Goal: Information Seeking & Learning: Compare options

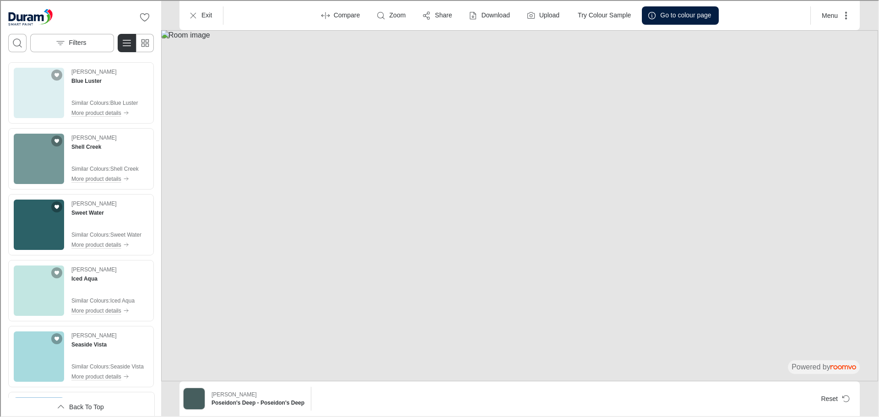
scroll to position [4776, 0]
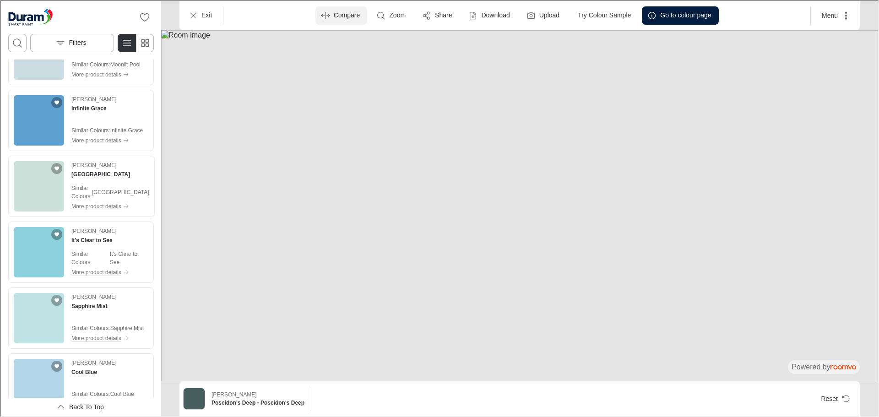
click at [333, 15] on p "Compare" at bounding box center [346, 14] width 27 height 9
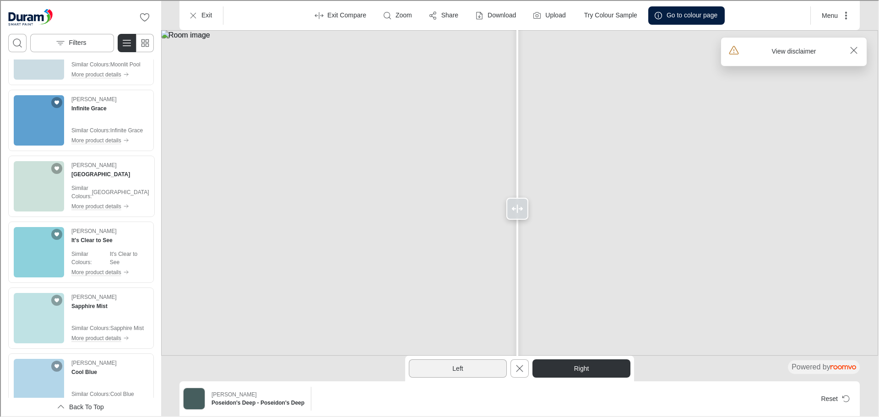
click at [443, 366] on button "Left" at bounding box center [457, 368] width 98 height 18
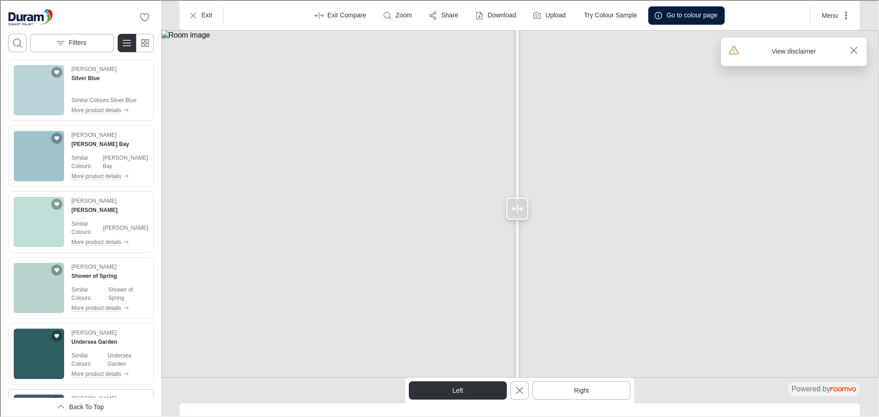
scroll to position [5600, 0]
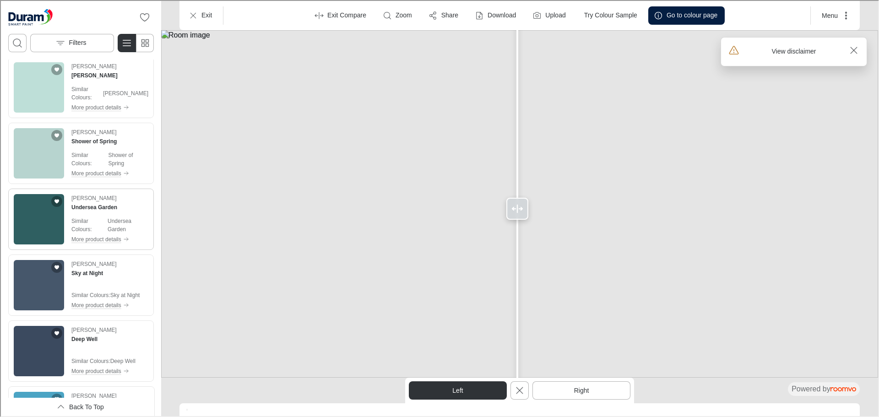
click at [50, 213] on img "See Undersea Garden in the room" at bounding box center [38, 218] width 50 height 50
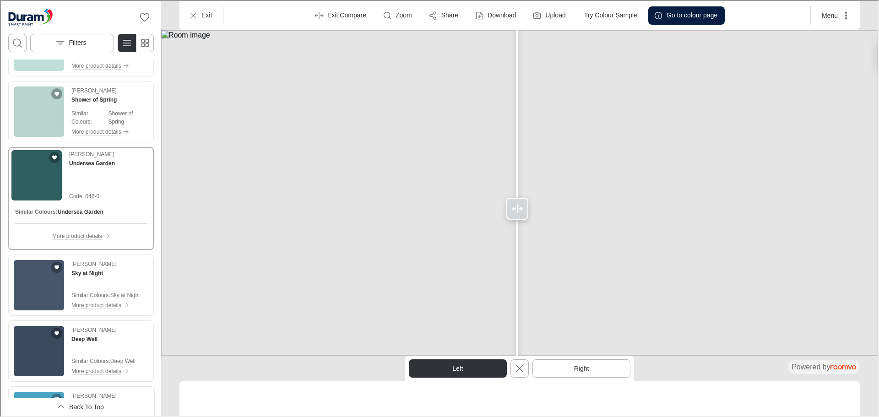
scroll to position [5558, 0]
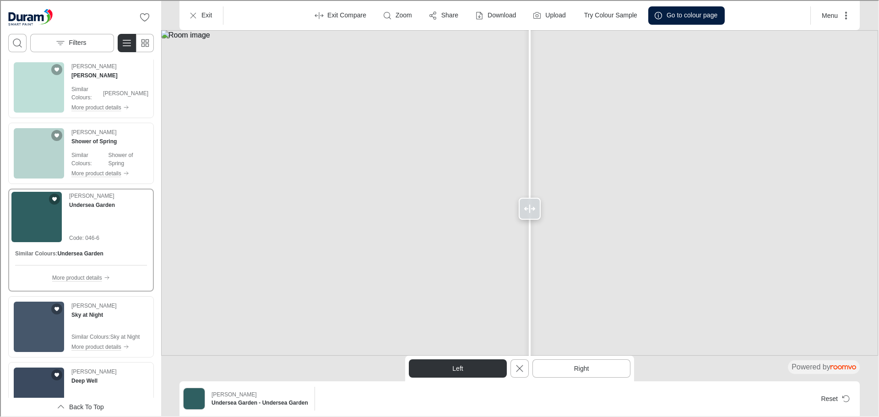
drag, startPoint x: 519, startPoint y: 211, endPoint x: 529, endPoint y: 237, distance: 27.8
click at [529, 237] on div at bounding box center [529, 207] width 15 height 415
click at [71, 40] on p "Filters" at bounding box center [76, 42] width 17 height 9
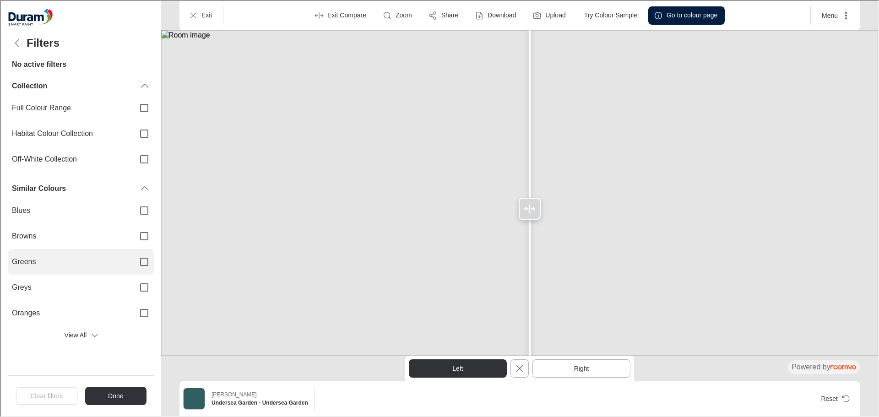
click at [143, 260] on input "Greens" at bounding box center [143, 260] width 19 height 19
checkbox input "true"
click at [116, 397] on button "Done" at bounding box center [115, 395] width 62 height 18
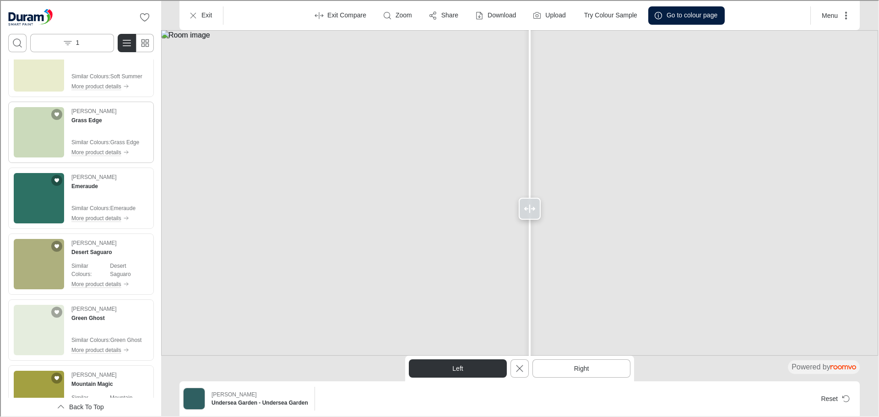
scroll to position [229, 0]
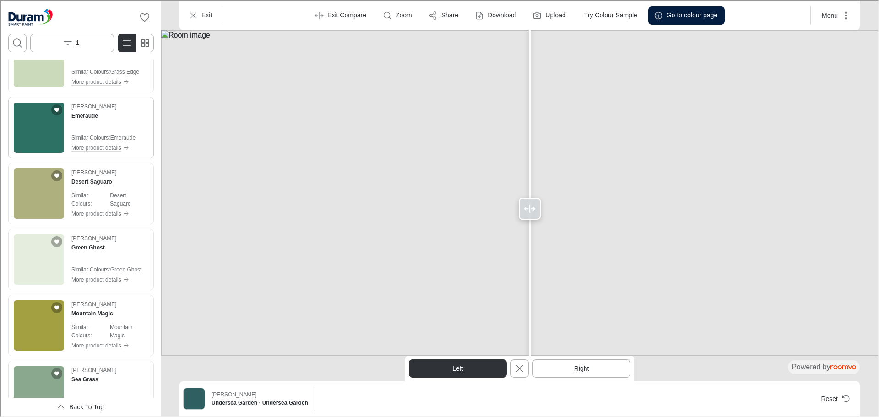
click at [39, 128] on img "See Emeraude in the room" at bounding box center [38, 127] width 50 height 50
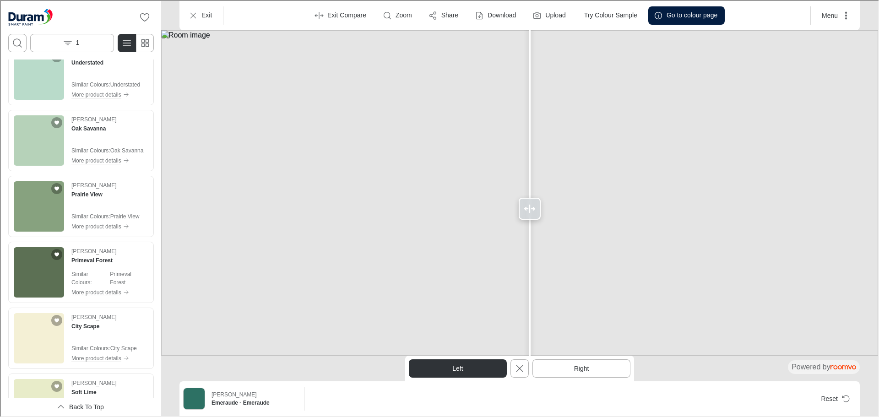
scroll to position [1328, 0]
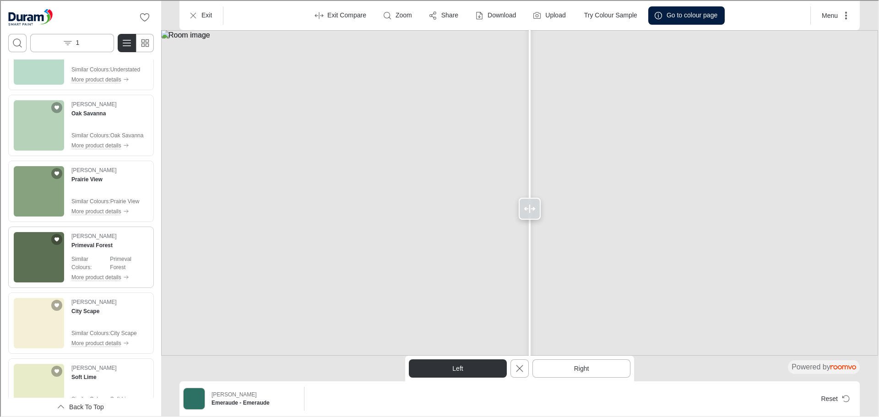
click at [46, 256] on img "See Primeval Forest in the room" at bounding box center [38, 256] width 50 height 50
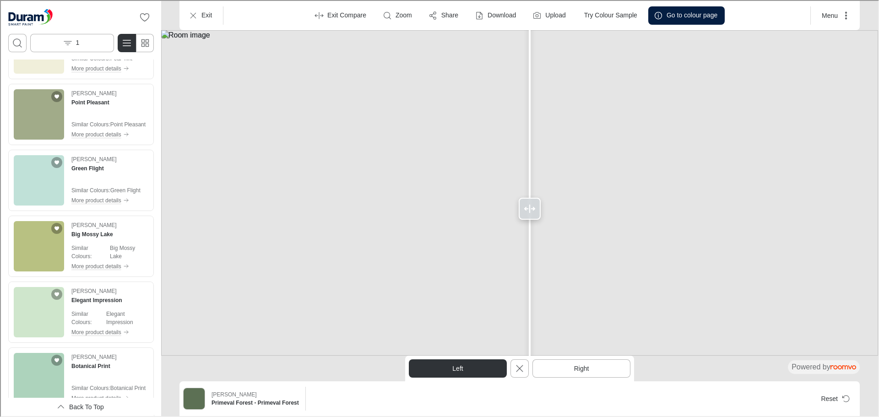
scroll to position [3757, 0]
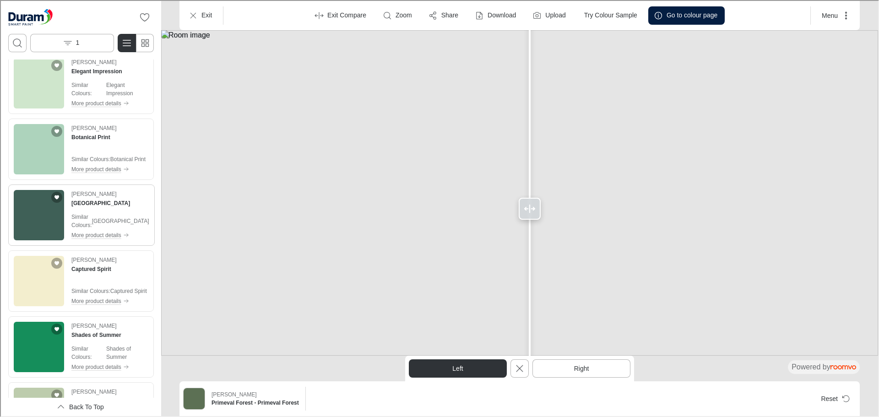
click at [39, 204] on img "See Vineyard Garden in the room" at bounding box center [38, 214] width 50 height 50
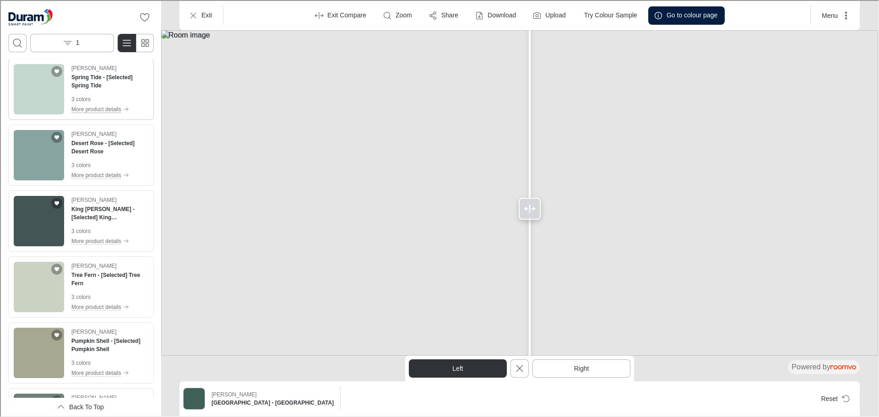
scroll to position [6852, 0]
click at [27, 200] on img "See King Mackerel in the room" at bounding box center [38, 220] width 50 height 50
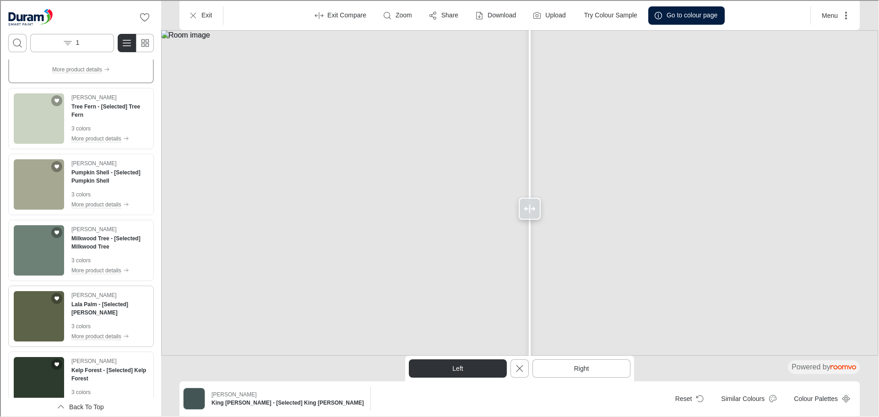
scroll to position [7045, 0]
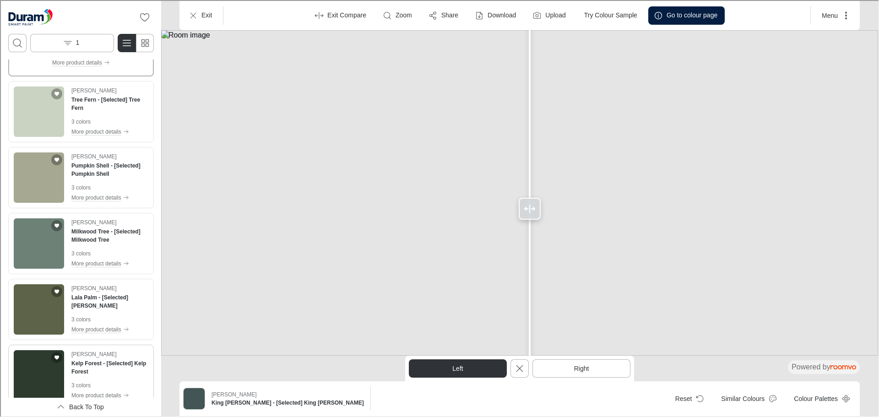
click at [44, 360] on img "See Kelp Forest in the room" at bounding box center [38, 374] width 50 height 50
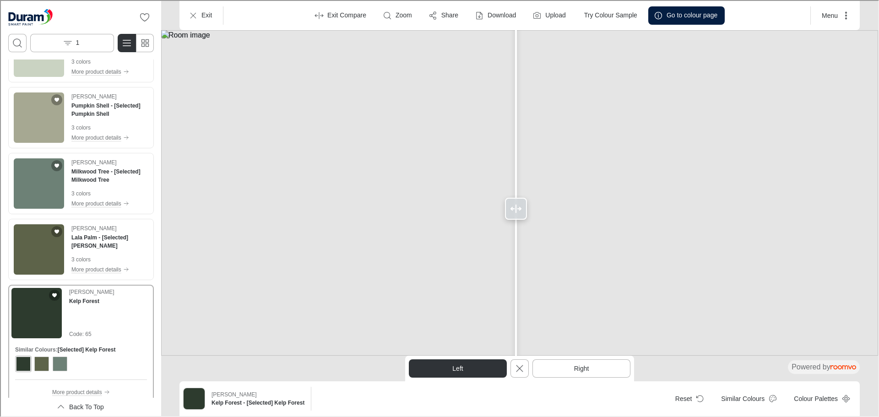
drag, startPoint x: 529, startPoint y: 207, endPoint x: 515, endPoint y: 226, distance: 23.5
click at [515, 226] on div at bounding box center [515, 207] width 15 height 415
click at [832, 14] on button "Menu" at bounding box center [835, 14] width 42 height 18
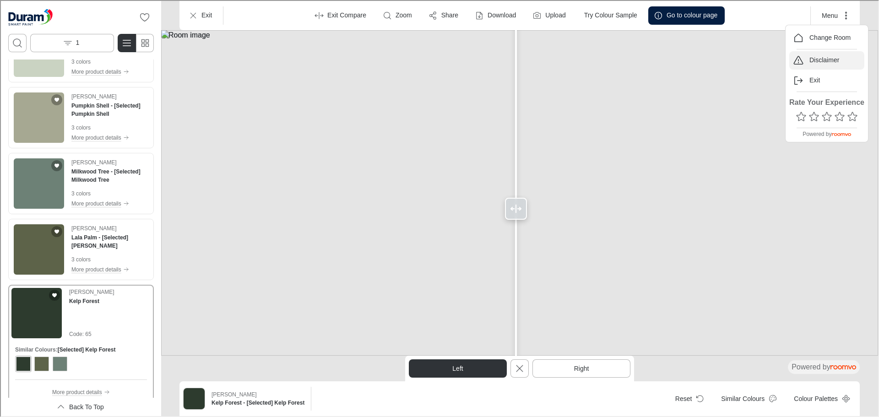
click at [822, 60] on p "Disclaimer" at bounding box center [824, 59] width 30 height 9
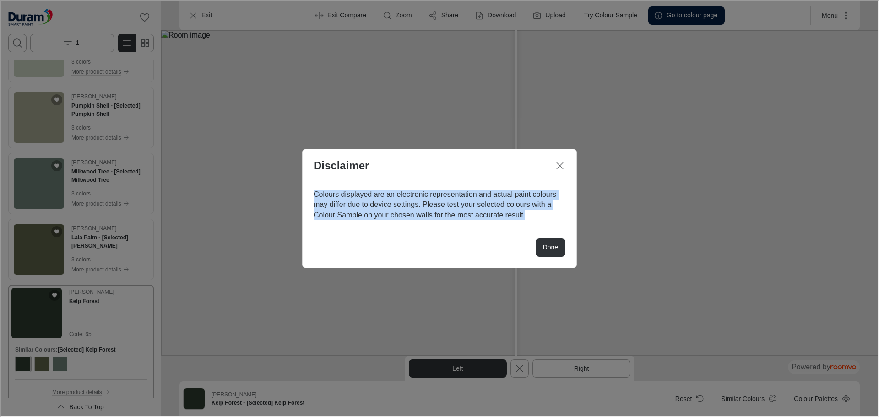
drag, startPoint x: 393, startPoint y: 218, endPoint x: 312, endPoint y: 189, distance: 85.5
click at [312, 189] on div "Colours displayed are an electronic representation and actual paint colours may…" at bounding box center [439, 203] width 274 height 45
copy div "Colours displayed are an electronic representation and actual paint colours may…"
click at [553, 160] on button "Close dialog" at bounding box center [559, 165] width 18 height 18
